Goal: Check status: Check status

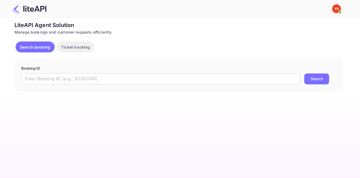
click at [104, 71] on form "Booking ID ​ Search" at bounding box center [178, 75] width 315 height 19
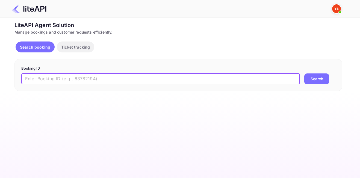
click at [107, 77] on input "text" at bounding box center [160, 79] width 279 height 11
paste input "8533365"
type input "8533365"
click at [323, 82] on button "Search" at bounding box center [317, 79] width 25 height 11
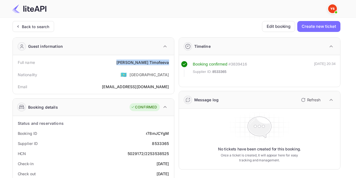
drag, startPoint x: 132, startPoint y: 63, endPoint x: 171, endPoint y: 65, distance: 39.7
click at [171, 65] on div "Full name [PERSON_NAME]" at bounding box center [93, 62] width 157 height 10
copy div "[PERSON_NAME]"
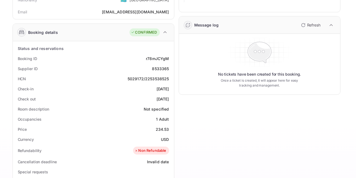
scroll to position [82, 0]
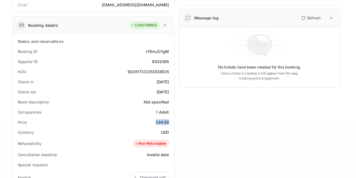
drag, startPoint x: 152, startPoint y: 121, endPoint x: 169, endPoint y: 122, distance: 17.0
click at [169, 122] on div "Price 234.53" at bounding box center [93, 122] width 157 height 10
copy div "234.53"
